Goal: Transaction & Acquisition: Obtain resource

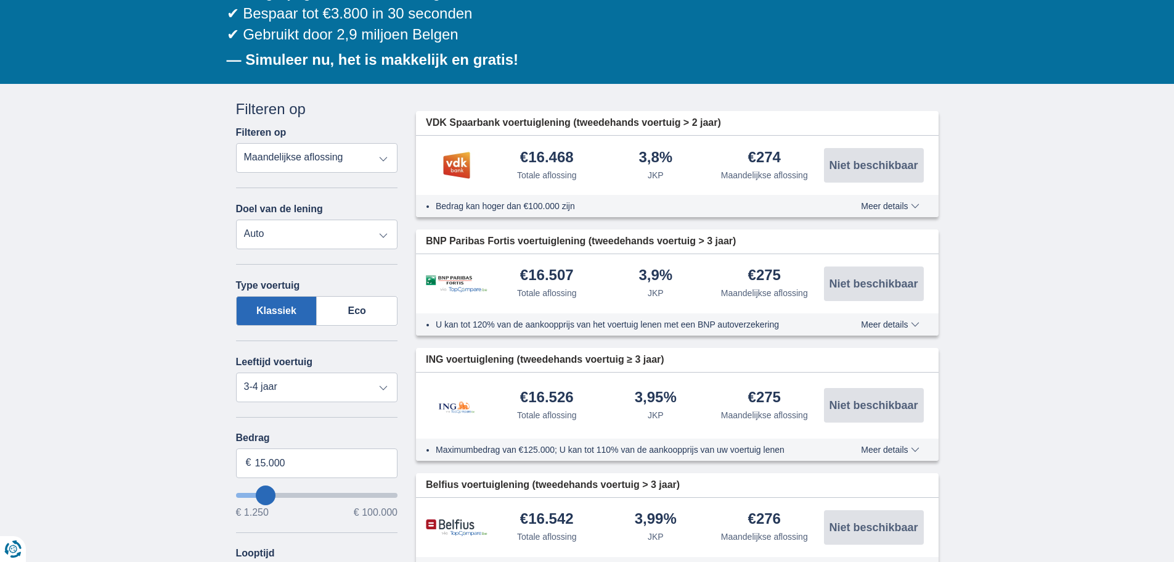
click at [272, 159] on select "Totale aflossing JKP Maandelijkse aflossing" at bounding box center [317, 158] width 162 height 30
select select "apr+"
click at [236, 143] on select "Totale aflossing JKP Maandelijkse aflossing" at bounding box center [317, 158] width 162 height 30
click at [259, 234] on select "Persoonlijke lening Auto Moto / fiets Mobilhome / caravan Renovatie Energie Sch…" at bounding box center [317, 234] width 162 height 30
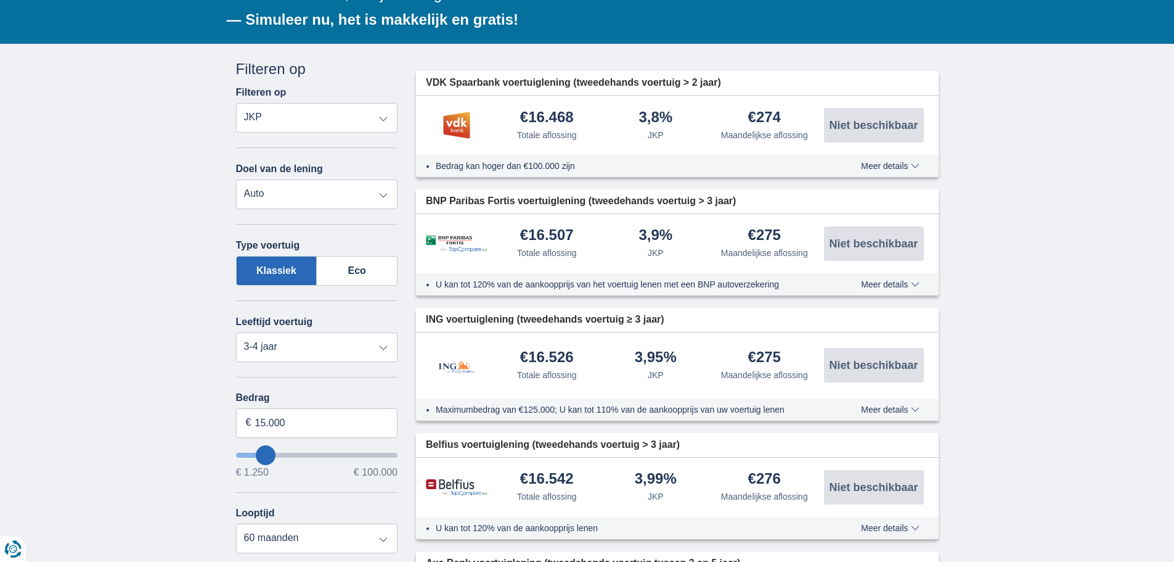
scroll to position [247, 0]
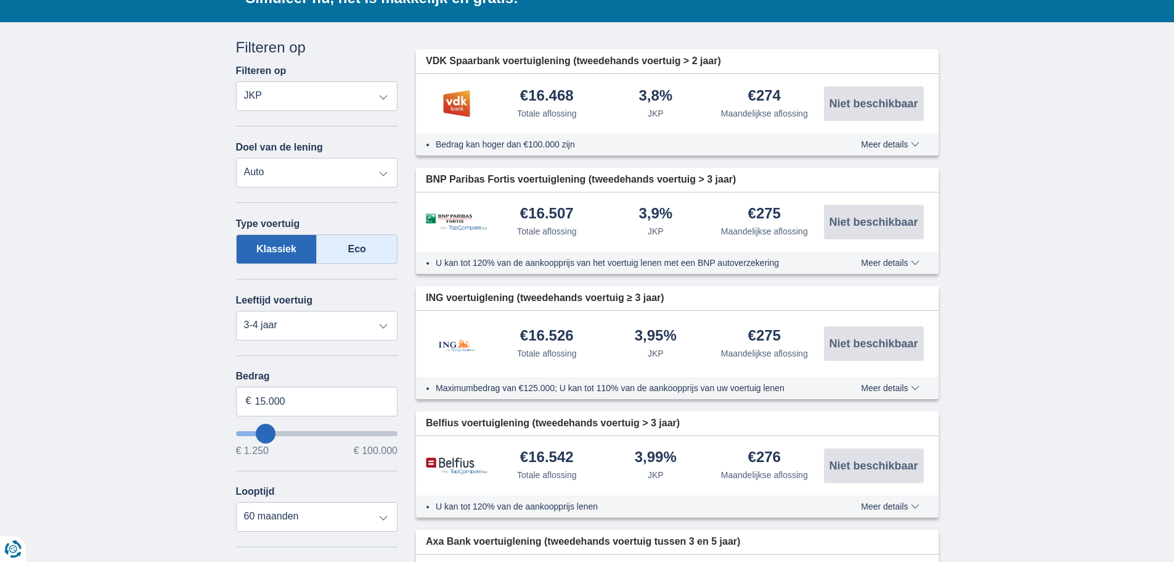
click at [335, 247] on label "Eco" at bounding box center [357, 249] width 81 height 30
click at [0, 0] on input "Eco" at bounding box center [0, 0] width 0 height 0
click at [251, 329] on select "Nieuw 0-1 jaar 1-2 jaar 2-3 jaar 3-4 jaar 4-5 jaar 5+ jaar" at bounding box center [317, 326] width 162 height 30
click at [236, 311] on select "Nieuw 0-1 jaar 1-2 jaar 2-3 jaar 3-4 jaar 4-5 jaar 5+ jaar" at bounding box center [317, 326] width 162 height 30
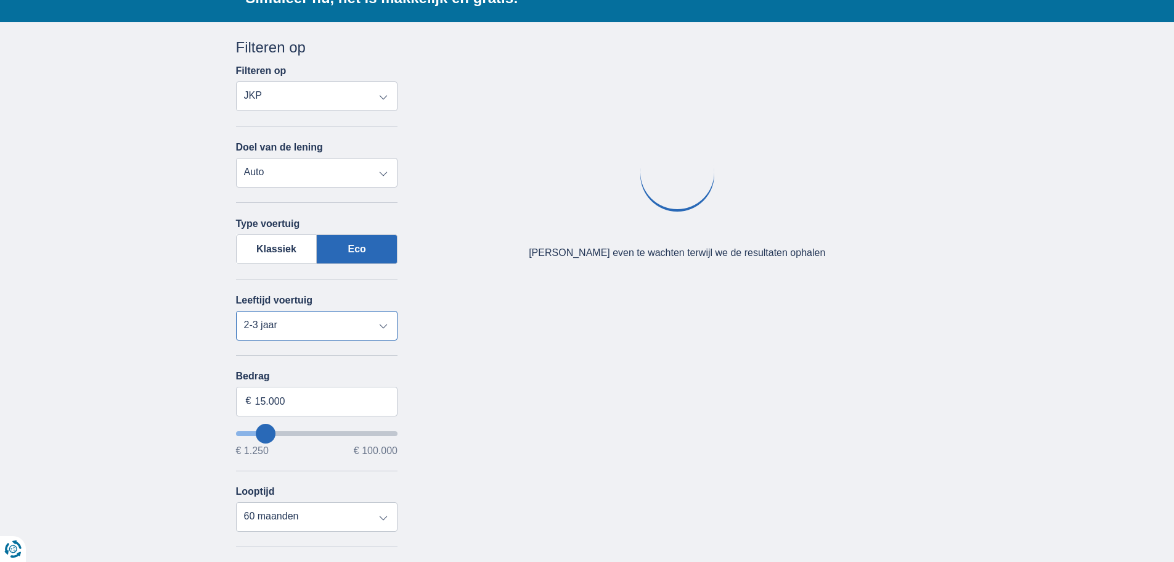
click at [273, 325] on select "Nieuw 0-1 jaar 1-2 jaar 2-3 jaar 3-4 jaar 4-5 jaar 5+ jaar" at bounding box center [317, 326] width 162 height 30
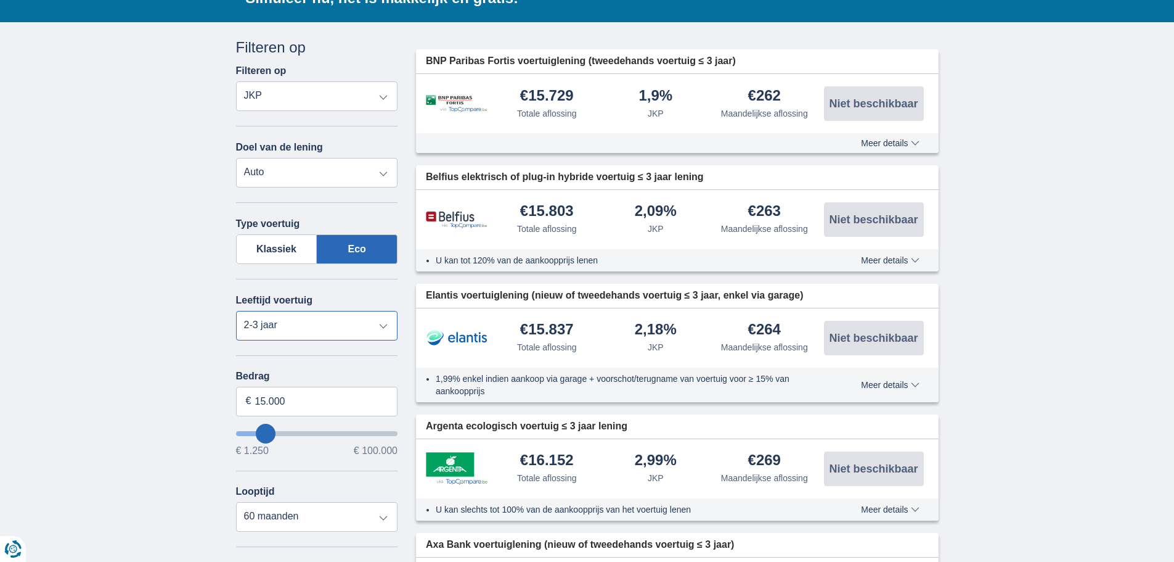
click at [236, 311] on select "Nieuw 0-1 jaar 1-2 jaar 2-3 jaar 3-4 jaar 4-5 jaar 5+ jaar" at bounding box center [317, 326] width 162 height 30
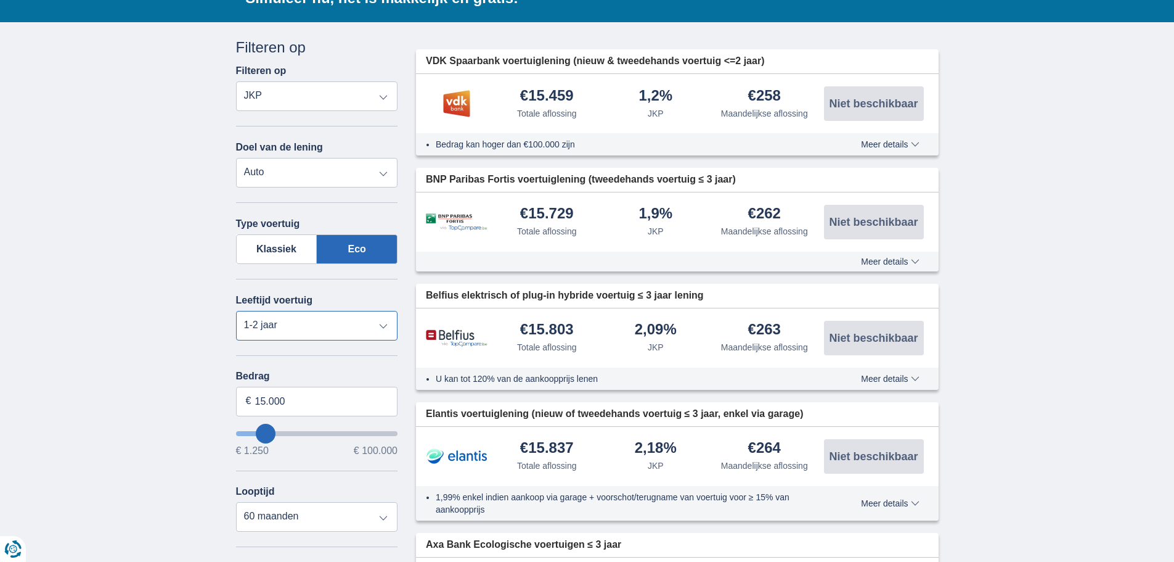
click at [255, 323] on select "Nieuw 0-1 jaar 1-2 jaar 2-3 jaar 3-4 jaar 4-5 jaar 5+ jaar" at bounding box center [317, 326] width 162 height 30
click at [236, 311] on select "Nieuw 0-1 jaar 1-2 jaar 2-3 jaar 3-4 jaar 4-5 jaar 5+ jaar" at bounding box center [317, 326] width 162 height 30
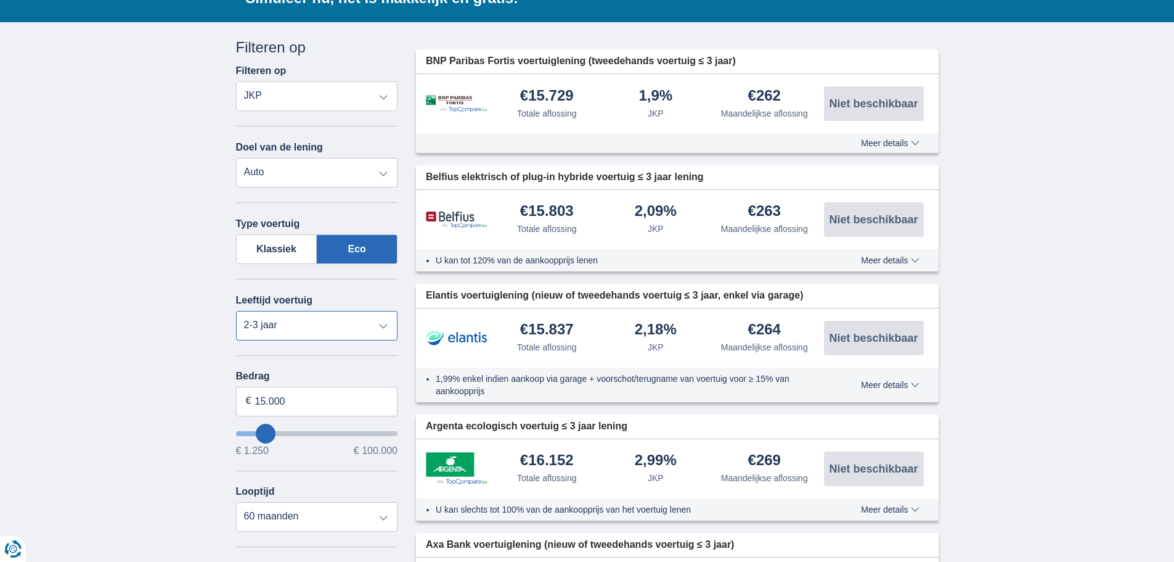
drag, startPoint x: 289, startPoint y: 323, endPoint x: 284, endPoint y: 328, distance: 7.4
click at [289, 323] on select "Nieuw 0-1 jaar 1-2 jaar 2-3 jaar 3-4 jaar 4-5 jaar 5+ jaar" at bounding box center [317, 326] width 162 height 30
click at [236, 311] on select "Nieuw 0-1 jaar 1-2 jaar 2-3 jaar 3-4 jaar 4-5 jaar 5+ jaar" at bounding box center [317, 326] width 162 height 30
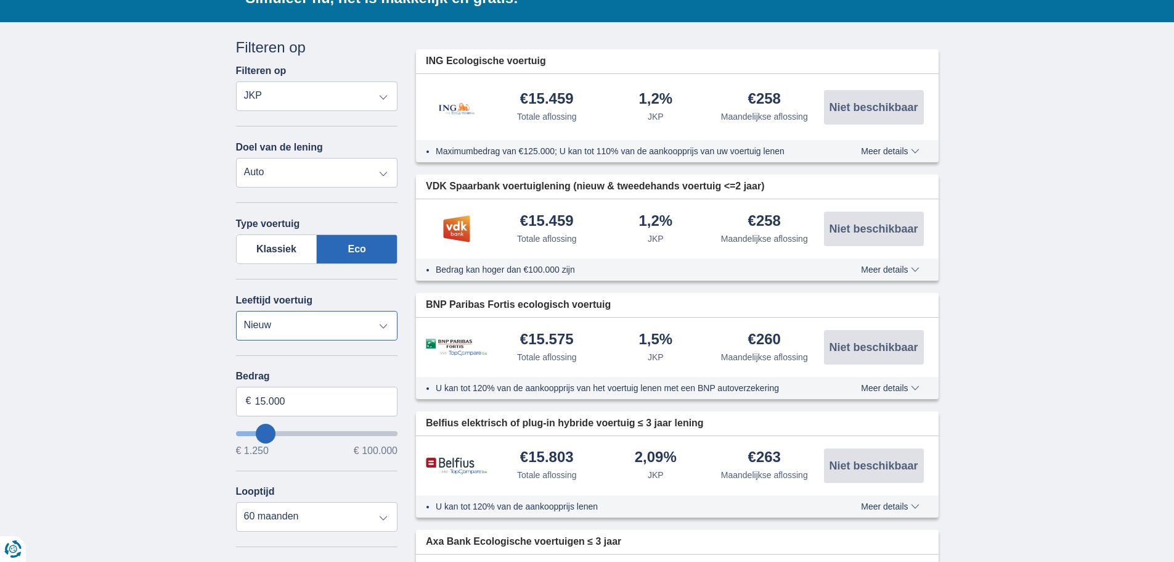
click at [241, 314] on select "Nieuw 0-1 jaar 1-2 jaar 2-3 jaar 3-4 jaar 4-5 jaar 5+ jaar" at bounding box center [317, 326] width 162 height 30
select select "1-2"
click at [236, 311] on select "Nieuw 0-1 jaar 1-2 jaar 2-3 jaar 3-4 jaar 4-5 jaar 5+ jaar" at bounding box center [317, 326] width 162 height 30
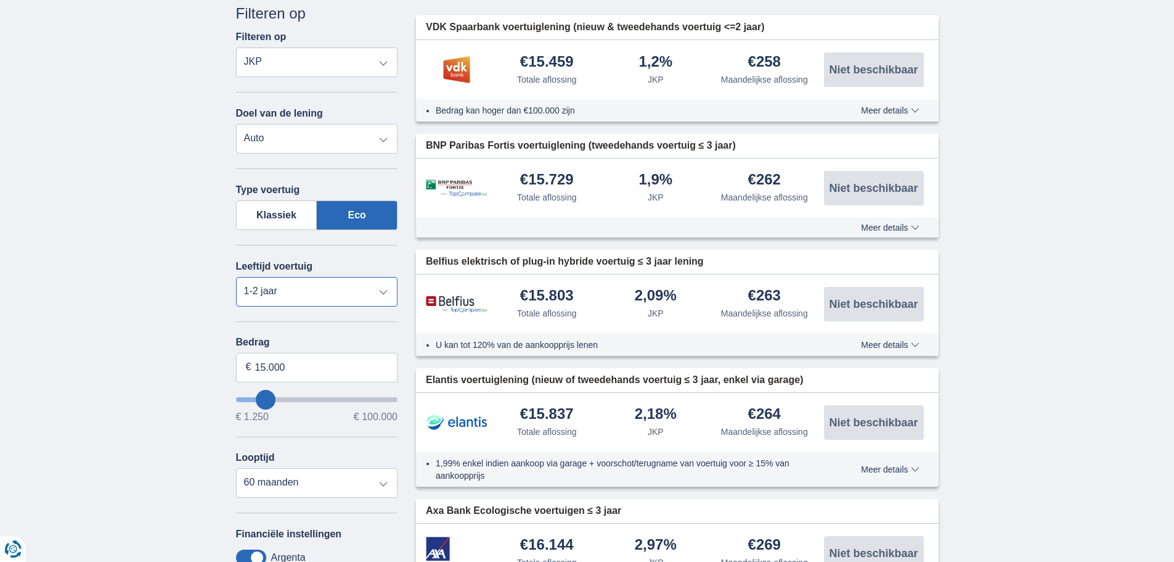
scroll to position [308, 0]
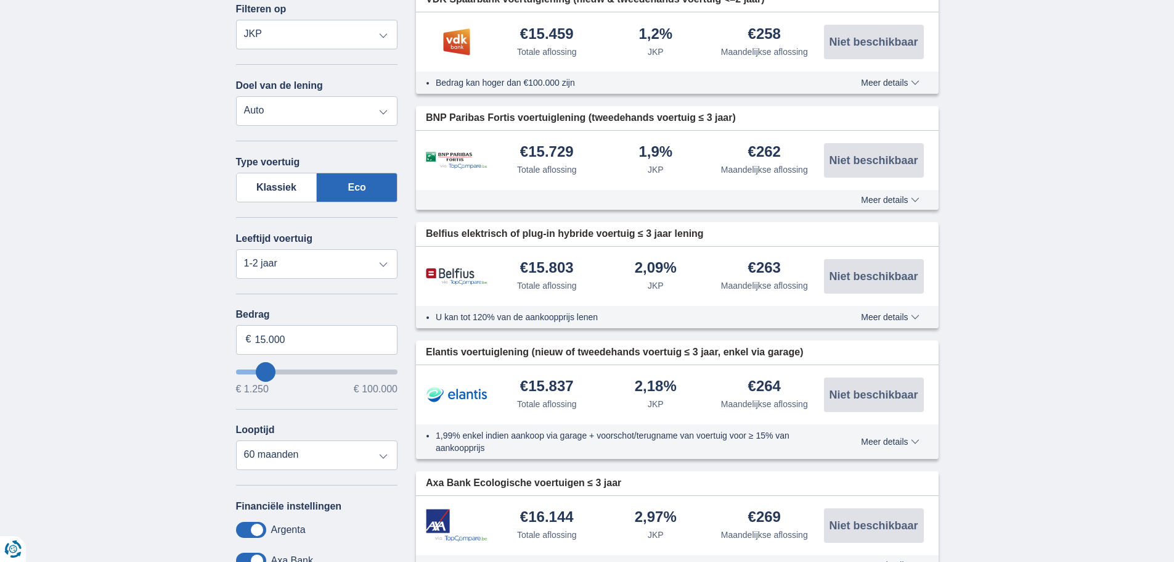
type input "18.250"
type input "18250"
select select "84"
type input "20250"
type input "20.250"
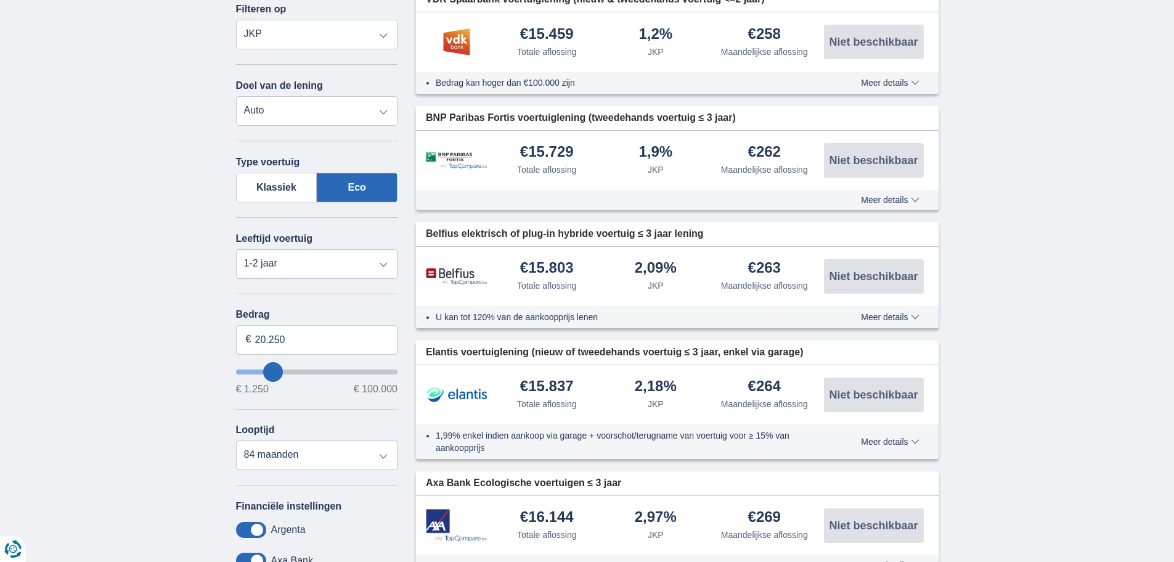
select select "120"
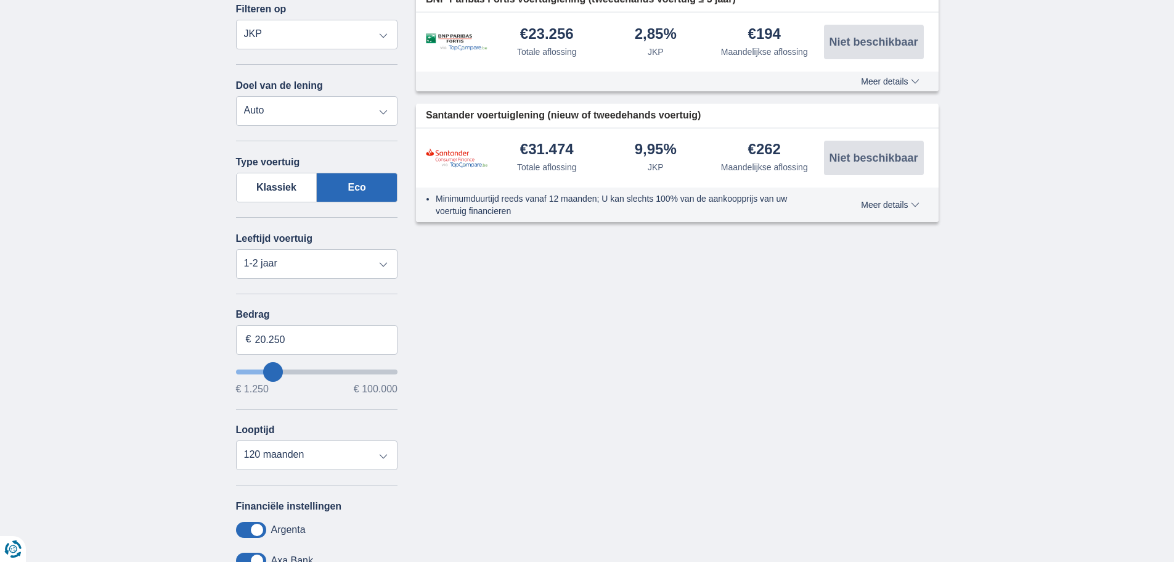
type input "22.250"
type input "25250"
type input "44.250"
type input "44250"
click at [308, 369] on input "wantToBorrow" at bounding box center [317, 371] width 162 height 5
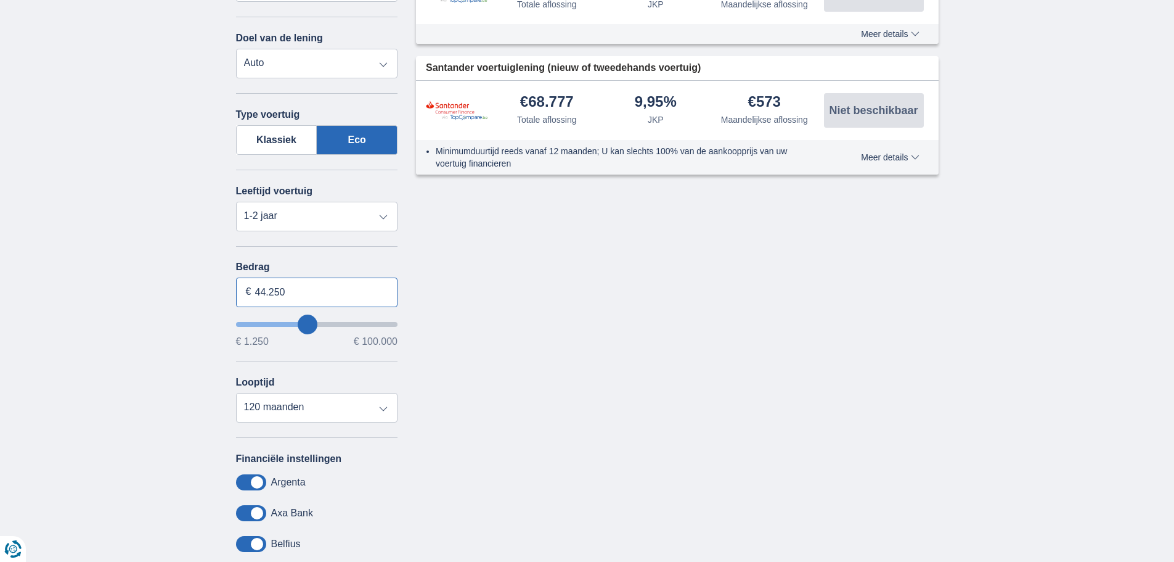
scroll to position [370, 0]
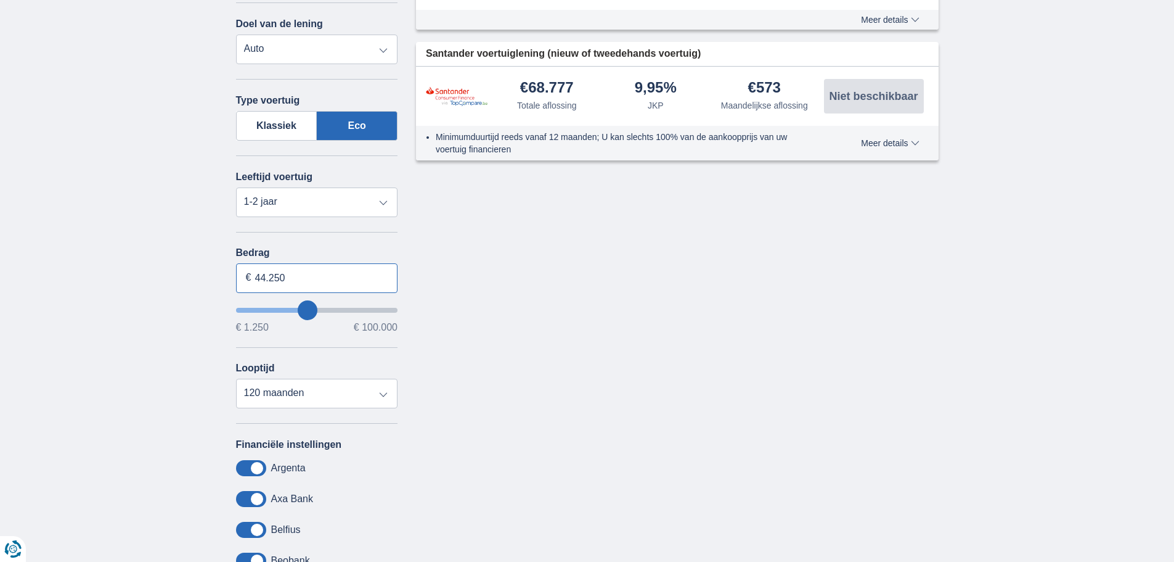
drag, startPoint x: 293, startPoint y: 341, endPoint x: 234, endPoint y: 338, distance: 59.3
click at [234, 338] on div "Annuleren Filters Filteren op Filteren op Totale aflossing JKP Maandelijkse afl…" at bounding box center [317, 283] width 181 height 739
click at [305, 274] on input "46.000" at bounding box center [317, 278] width 162 height 30
type input "46.000"
type input "46250"
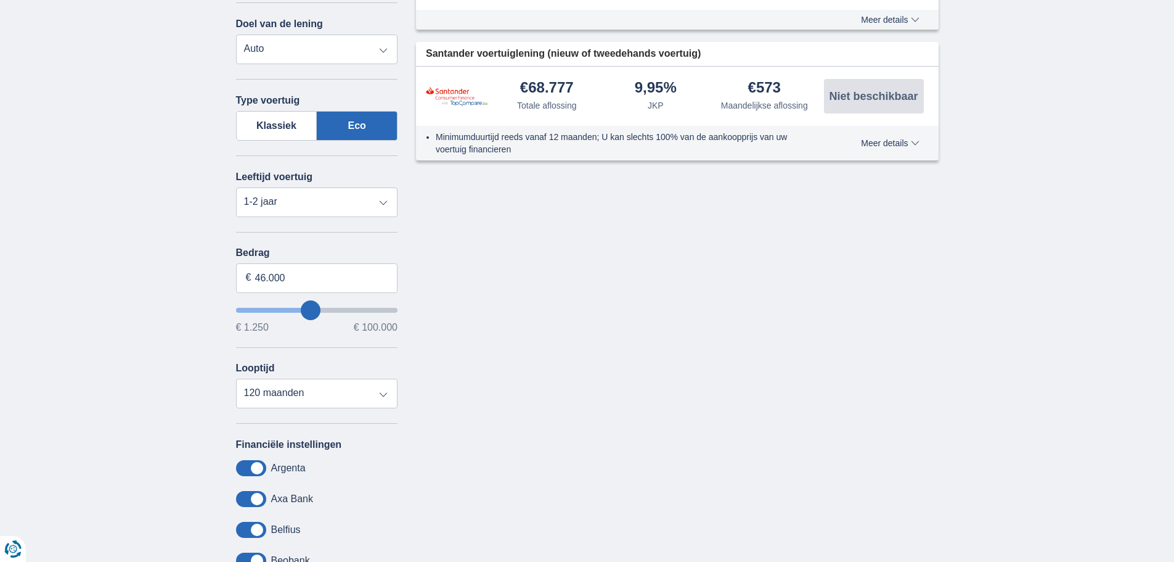
click at [155, 250] on div "× widget.non-eligible-application.title widget.non-eligible-application.text no…" at bounding box center [587, 290] width 1174 height 783
click at [271, 402] on select "12 maanden 18 maanden 24 maanden 30 maanden 36 maanden 42 maanden 48 maanden 60…" at bounding box center [317, 393] width 162 height 30
select select "60"
click at [236, 378] on select "12 maanden 18 maanden 24 maanden 30 maanden 36 maanden 42 maanden 48 maanden 60…" at bounding box center [317, 393] width 162 height 30
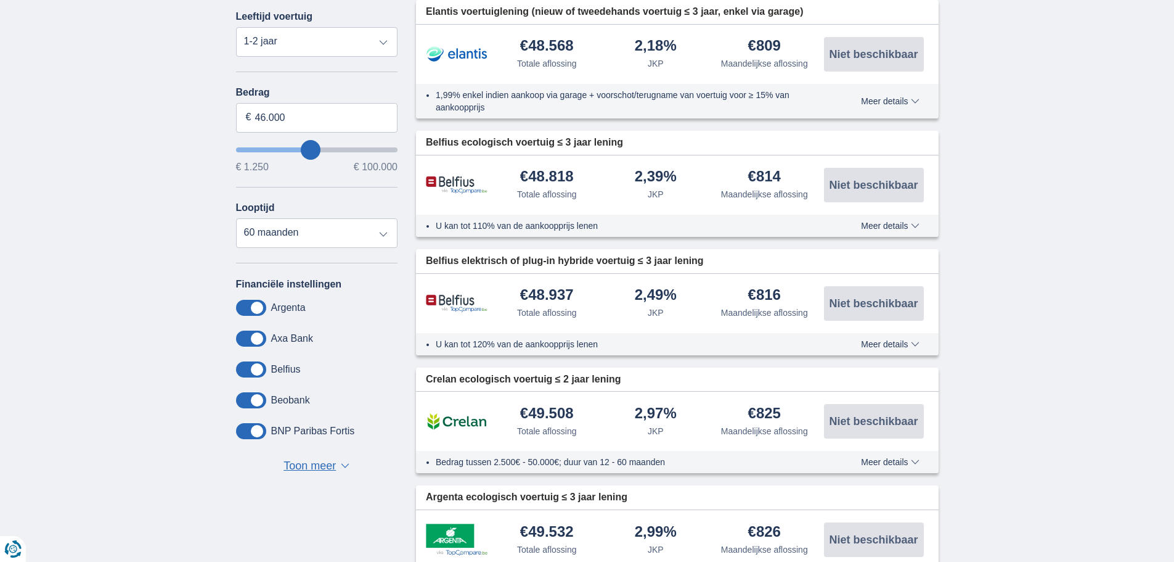
scroll to position [555, 0]
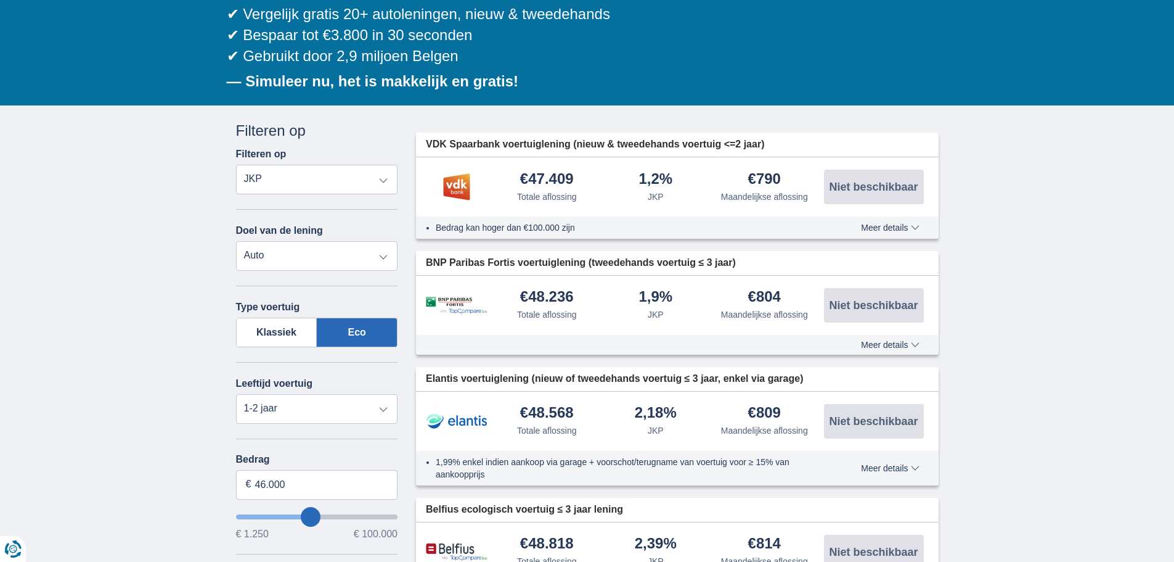
scroll to position [0, 0]
